Goal: Entertainment & Leisure: Browse casually

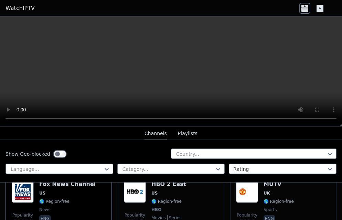
scroll to position [93, 0]
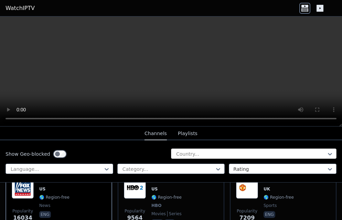
click at [222, 154] on div at bounding box center [250, 153] width 151 height 7
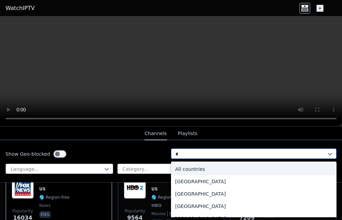
type input "**"
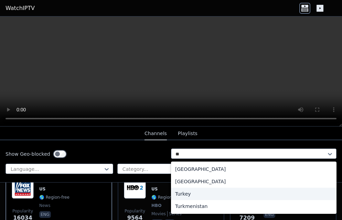
click at [189, 195] on div "Turkey" at bounding box center [253, 194] width 165 height 12
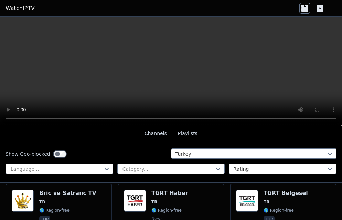
scroll to position [955, 0]
click at [164, 169] on div at bounding box center [168, 169] width 93 height 7
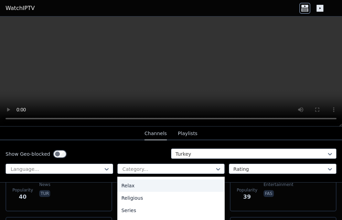
scroll to position [1057, 0]
click at [204, 187] on div "Relax" at bounding box center [171, 185] width 108 height 12
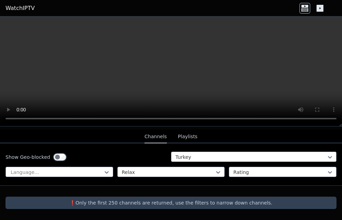
scroll to position [72, 0]
click at [180, 174] on div "Show Geo-blocked Turkey Language... option Relax, selected. Relax Rating" at bounding box center [171, 164] width 342 height 42
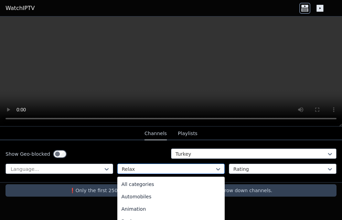
scroll to position [150, 0]
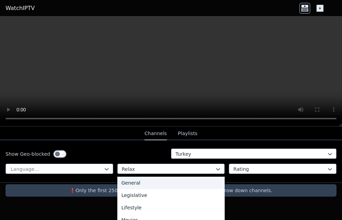
click at [176, 183] on div "General" at bounding box center [171, 183] width 108 height 12
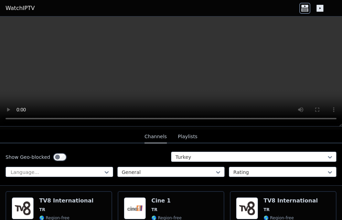
scroll to position [85, 0]
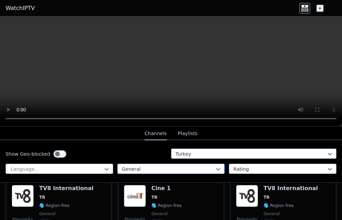
click at [177, 172] on div "General" at bounding box center [171, 169] width 108 height 10
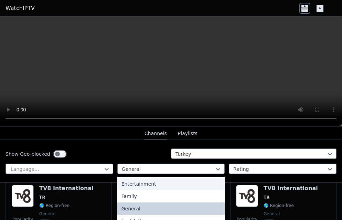
scroll to position [124, 0]
click at [174, 183] on div "Entertainment" at bounding box center [171, 183] width 108 height 12
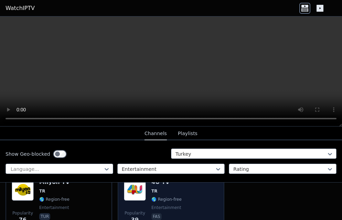
scroll to position [134, 0]
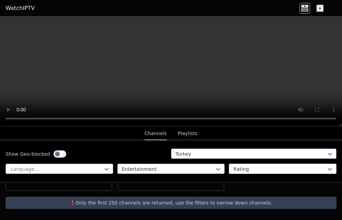
click at [245, 168] on div at bounding box center [279, 169] width 93 height 7
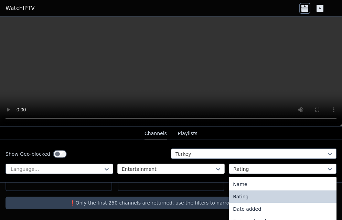
click at [199, 172] on div at bounding box center [168, 169] width 93 height 7
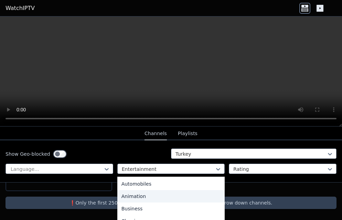
scroll to position [0, 0]
